Goal: Find contact information: Find contact information

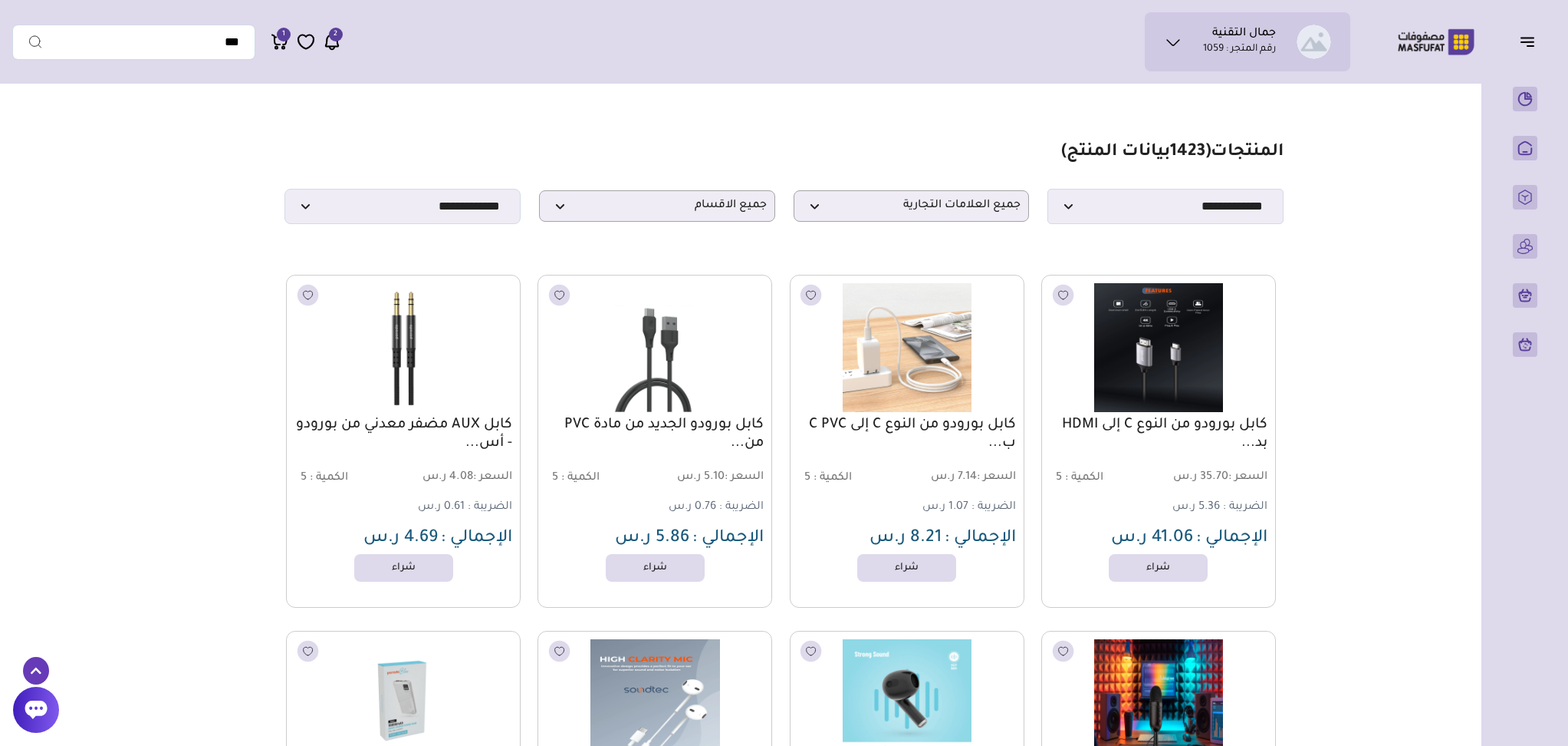
scroll to position [1432, 0]
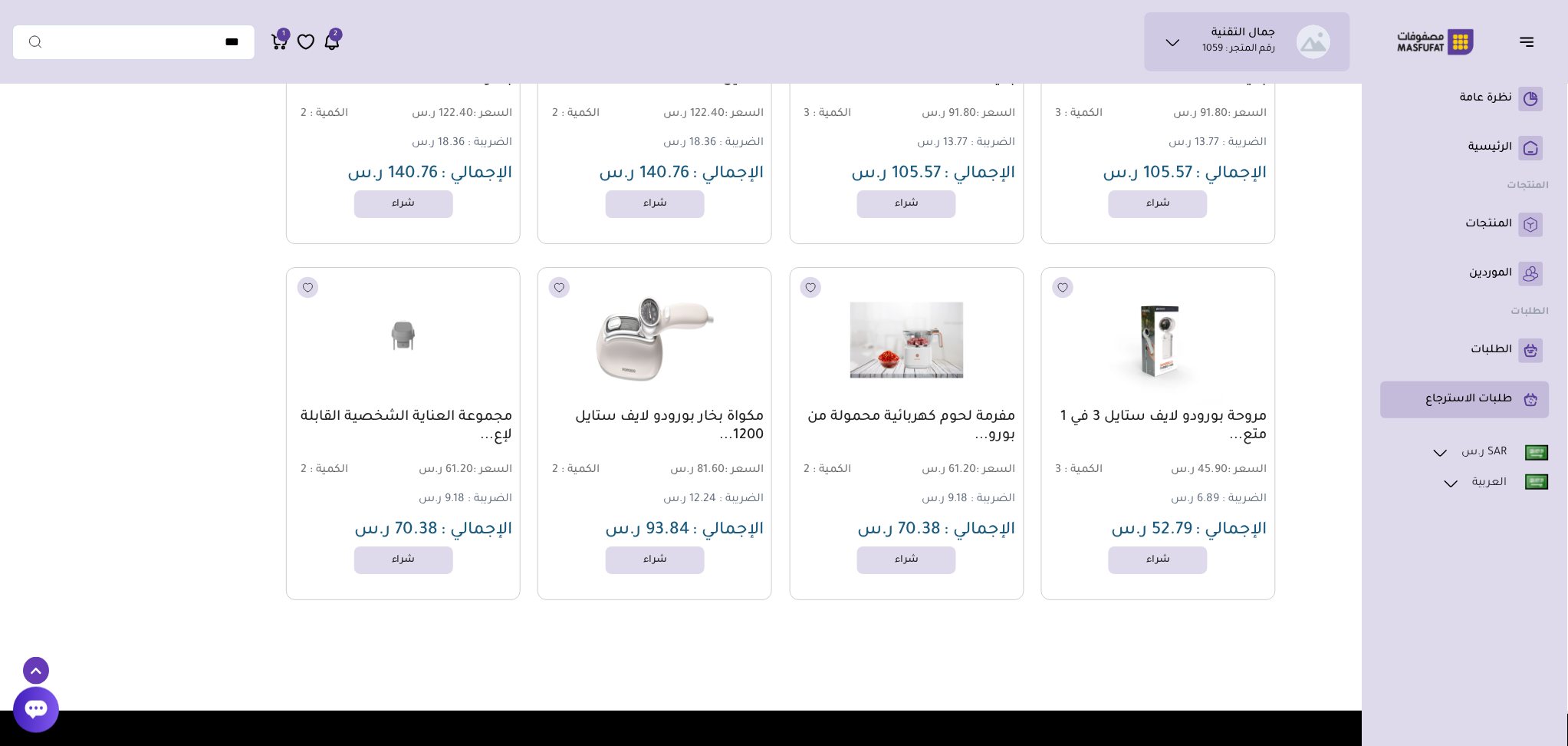
click at [1498, 396] on p "طلبات الاسترجاع" at bounding box center [1469, 400] width 86 height 16
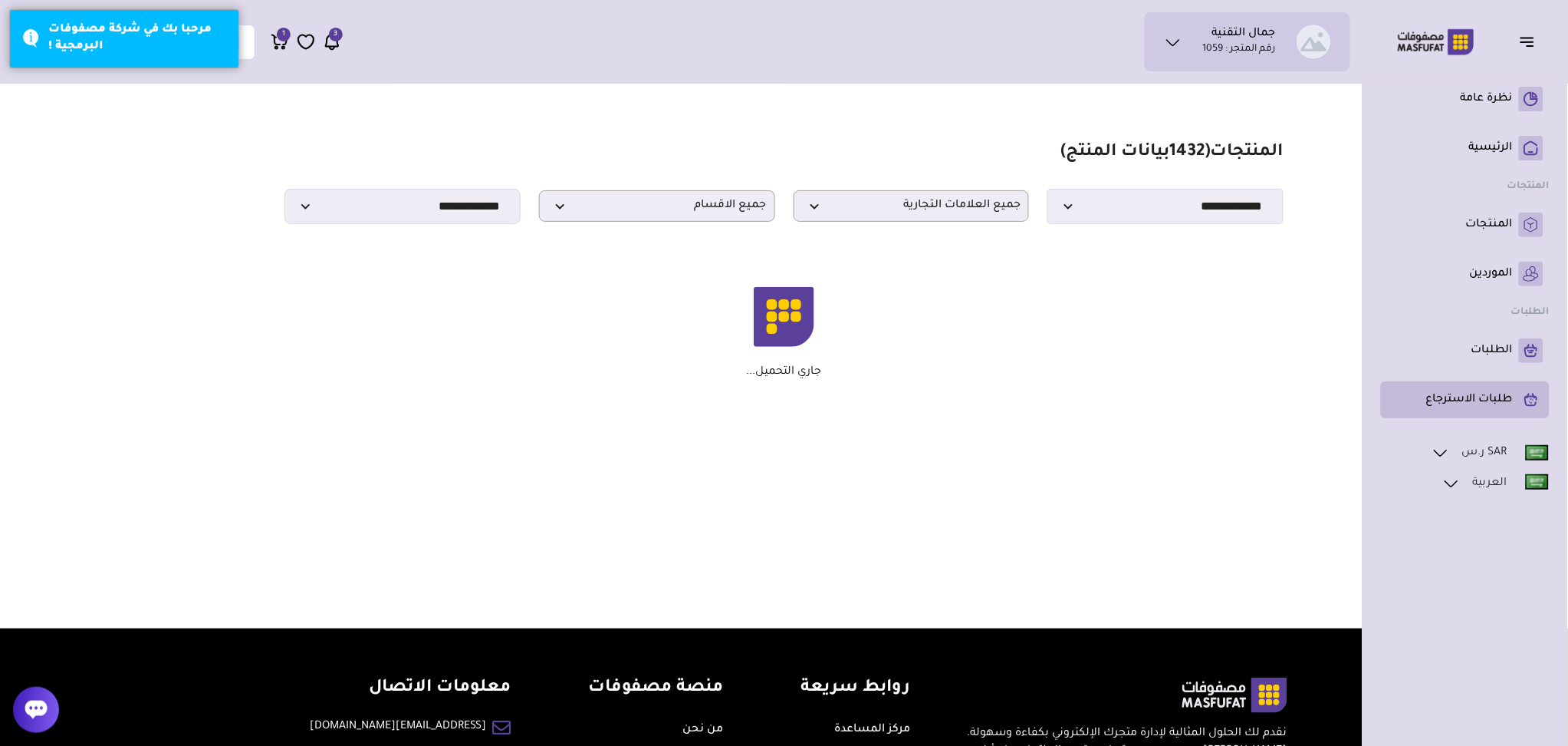
click at [1477, 397] on p "طلبات الاسترجاع" at bounding box center [1469, 400] width 86 height 16
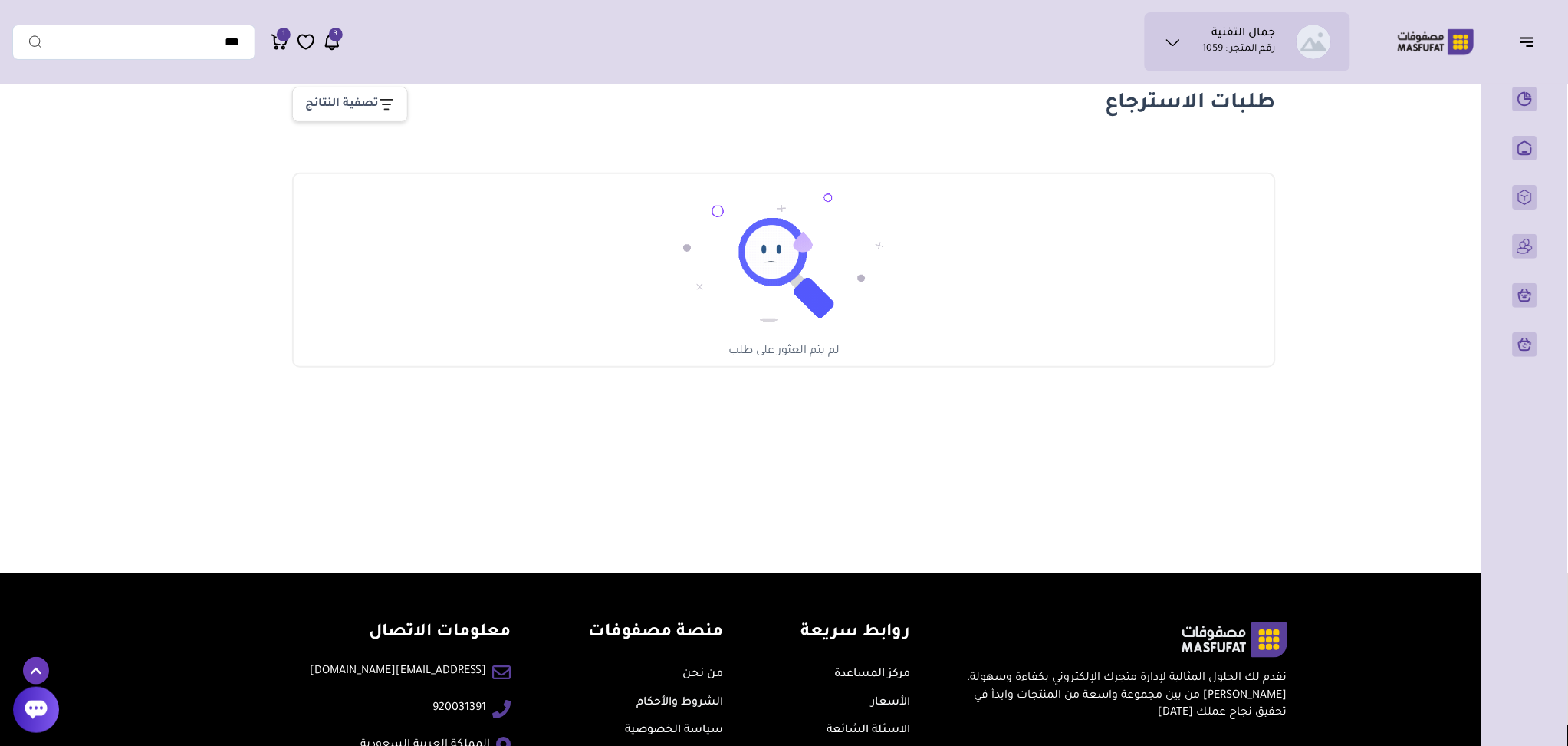
scroll to position [170, 0]
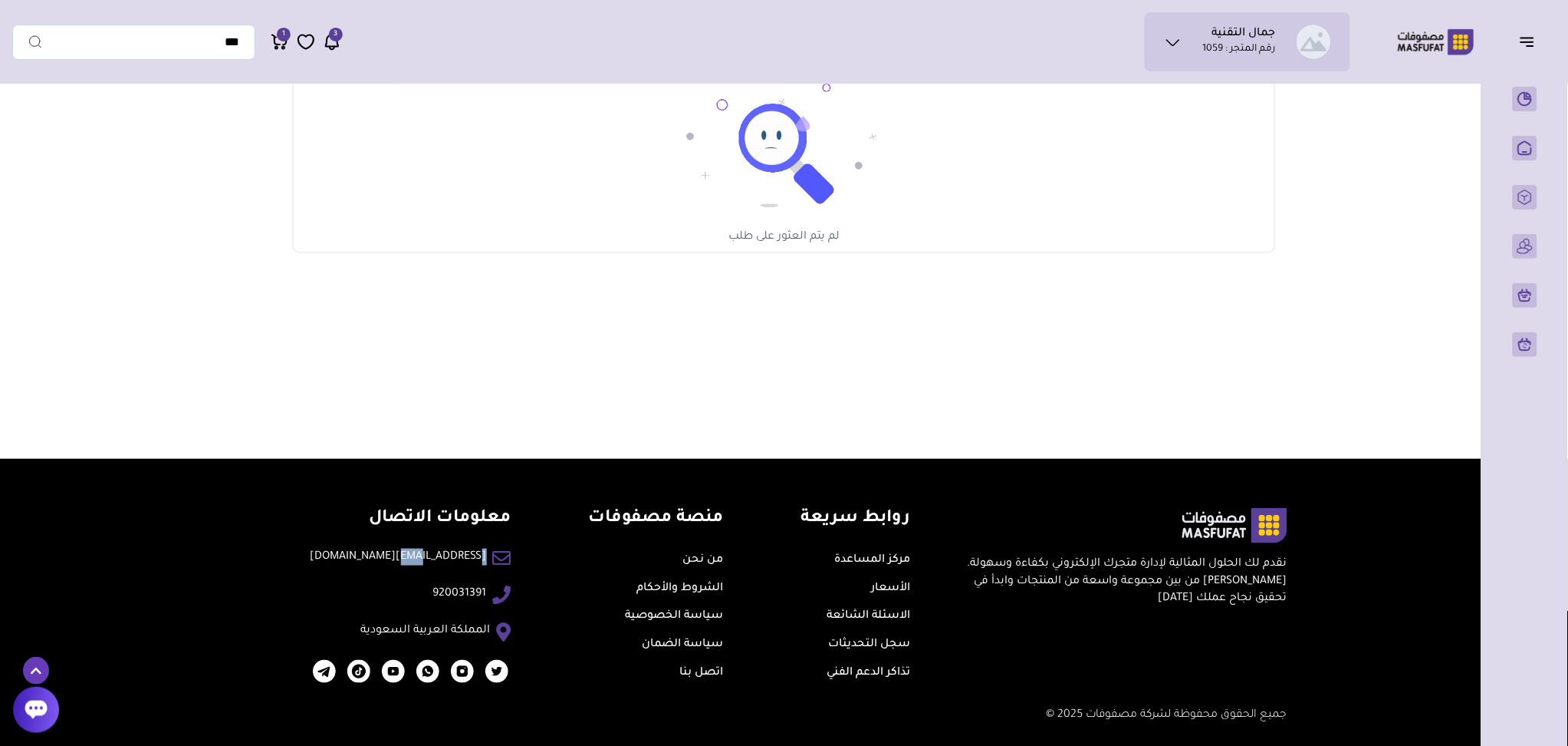
drag, startPoint x: 342, startPoint y: 554, endPoint x: 383, endPoint y: 553, distance: 41.0
click at [383, 553] on li "[EMAIL_ADDRESS][DOMAIN_NAME]" at bounding box center [410, 558] width 201 height 19
click at [383, 553] on link "[EMAIL_ADDRESS][DOMAIN_NAME]" at bounding box center [398, 557] width 176 height 17
drag, startPoint x: 352, startPoint y: 556, endPoint x: 464, endPoint y: 551, distance: 112.1
click at [464, 551] on li "[EMAIL_ADDRESS][DOMAIN_NAME]" at bounding box center [410, 558] width 201 height 19
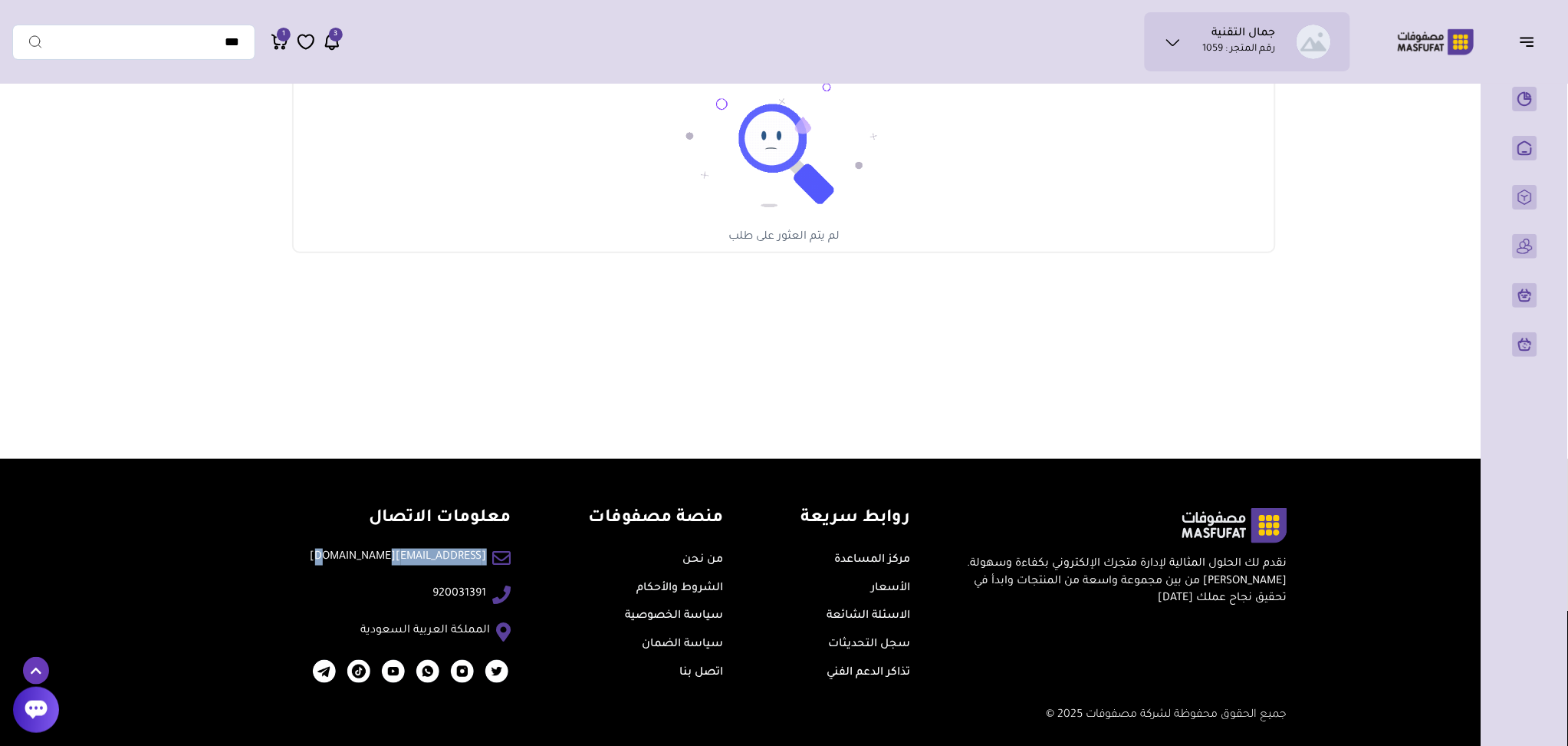
copy li "[EMAIL_ADDRESS][DOMAIN_NAME]"
